Goal: Find specific page/section: Find specific page/section

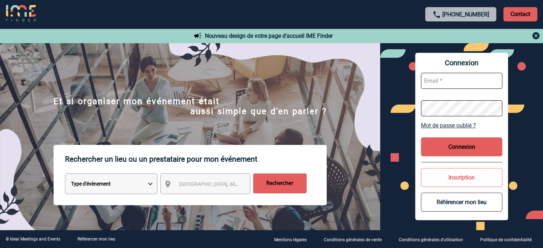
click at [187, 184] on span "[GEOGRAPHIC_DATA], département, région..." at bounding box center [228, 184] width 99 height 6
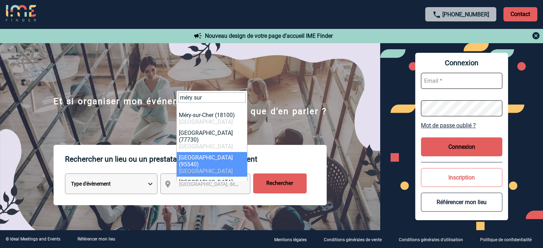
type input "méry sur"
select select "1242"
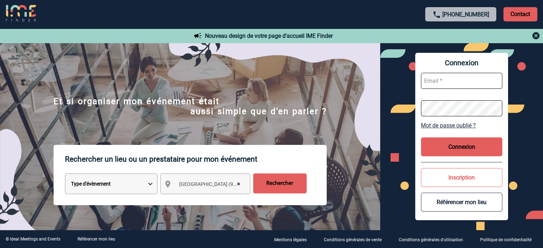
click at [284, 183] on input "Rechercher" at bounding box center [280, 183] width 54 height 20
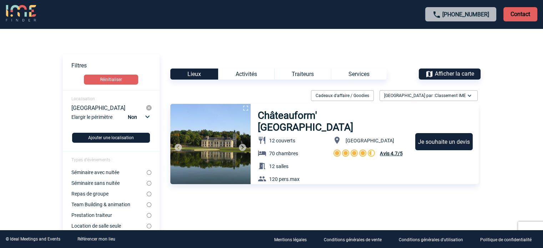
click at [281, 117] on h3 "Châteauform' Château de Méry" at bounding box center [333, 122] width 151 height 24
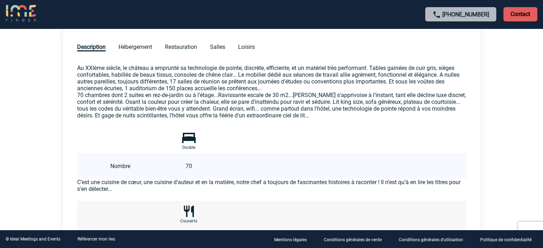
scroll to position [353, 0]
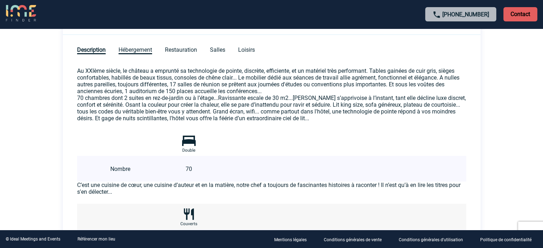
click at [141, 47] on span "Hébergement" at bounding box center [135, 50] width 34 height 8
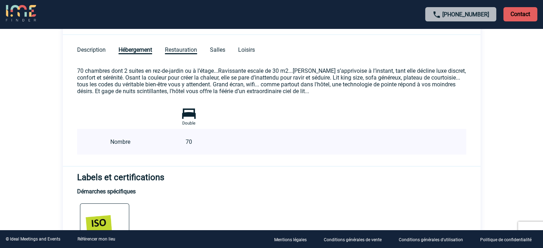
click at [176, 50] on span "Restauration" at bounding box center [181, 50] width 32 height 8
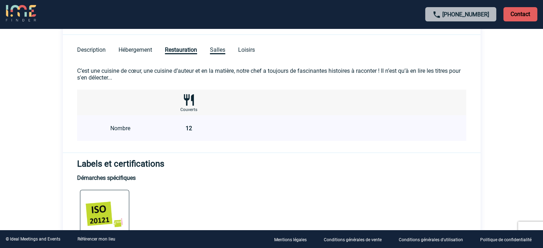
click at [223, 47] on span "Salles" at bounding box center [217, 50] width 15 height 8
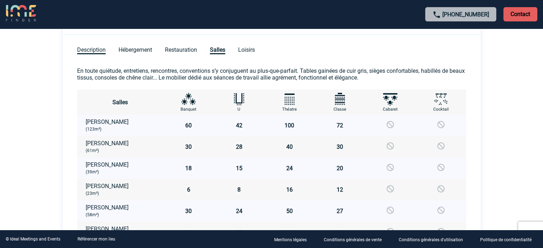
click at [92, 49] on span "Description" at bounding box center [91, 50] width 29 height 8
